Goal: Register for event/course

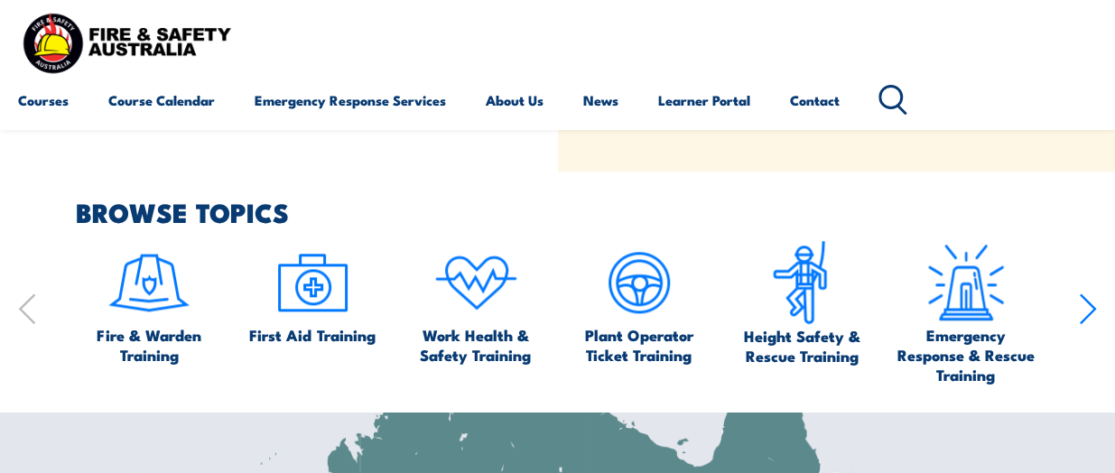
scroll to position [812, 0]
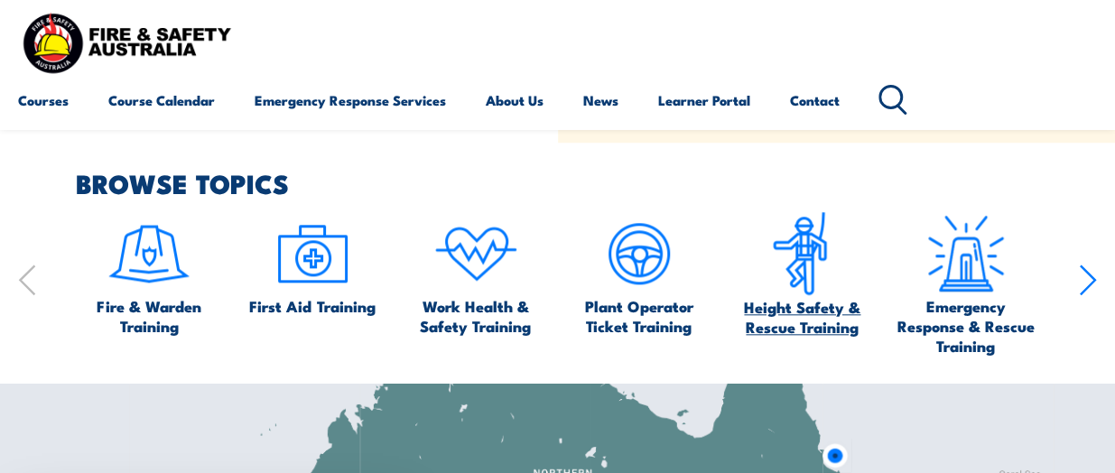
click at [779, 308] on span "Height Safety & Rescue Training" at bounding box center [802, 317] width 146 height 40
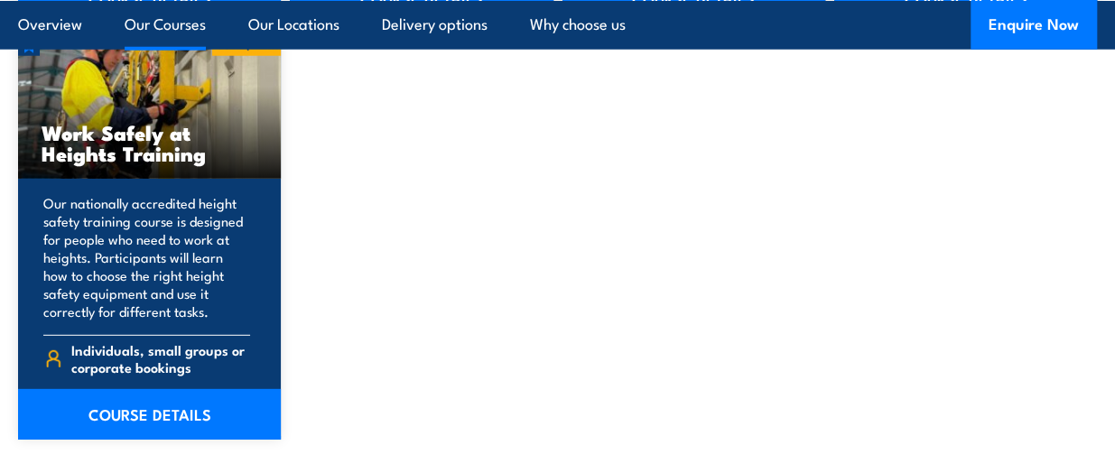
scroll to position [2437, 0]
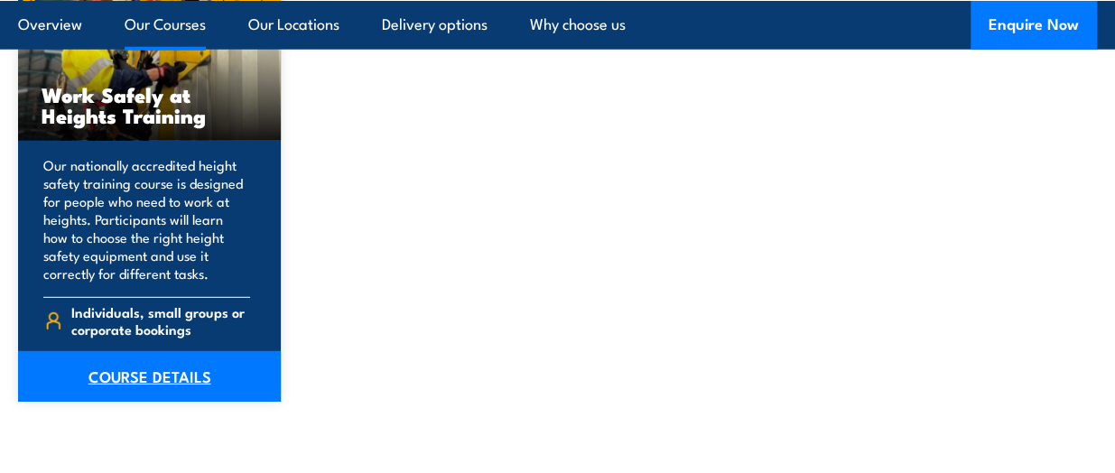
click at [101, 366] on link "COURSE DETAILS" at bounding box center [149, 376] width 263 height 51
click at [101, 368] on link "COURSE DETAILS" at bounding box center [149, 376] width 263 height 51
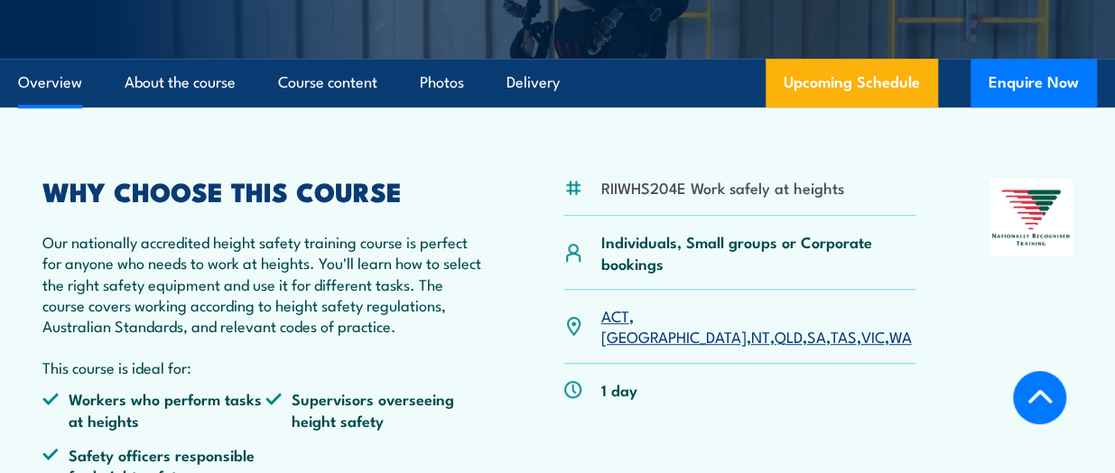
scroll to position [541, 0]
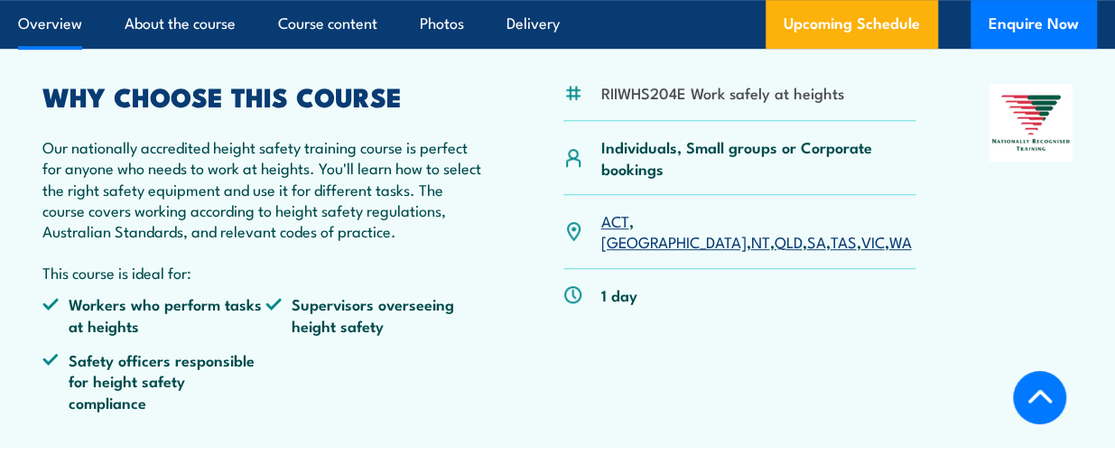
click at [773, 230] on link "QLD" at bounding box center [787, 241] width 28 height 22
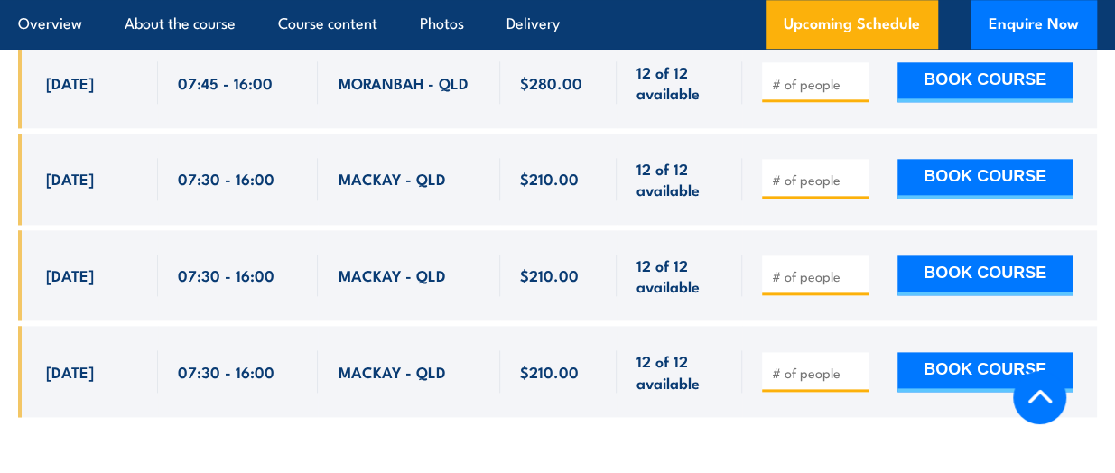
scroll to position [4484, 0]
